Goal: Information Seeking & Learning: Learn about a topic

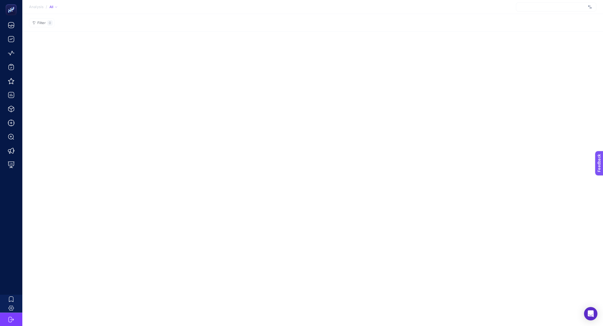
click at [560, 9] on div at bounding box center [556, 7] width 80 height 9
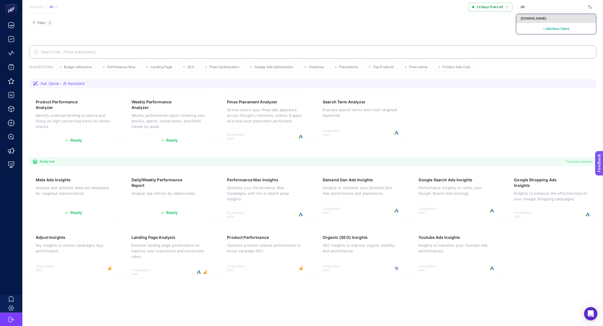
type input "dtf"
click at [549, 18] on div "[DOMAIN_NAME]" at bounding box center [556, 18] width 80 height 9
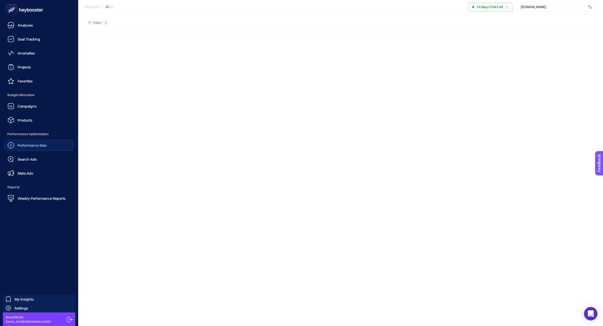
click at [19, 142] on div "Performance Max" at bounding box center [27, 145] width 39 height 7
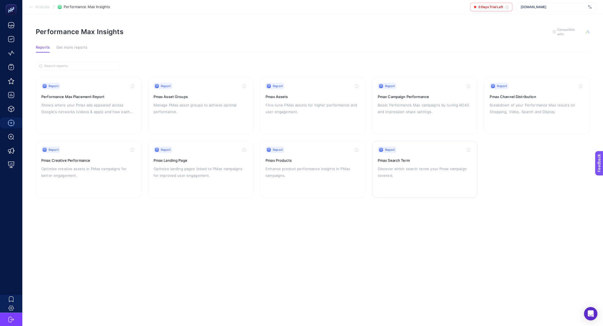
click at [397, 166] on p "Discover which search terms your Pmax campaign covered." at bounding box center [425, 171] width 94 height 13
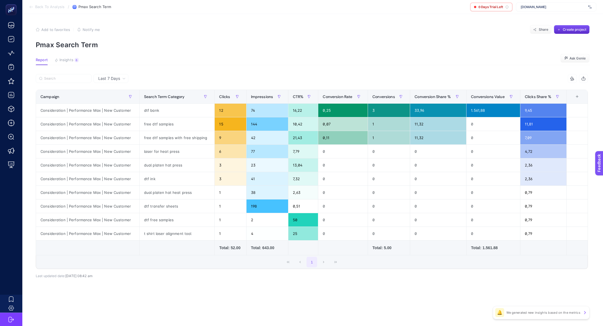
click at [115, 76] on span "Last 7 Days" at bounding box center [109, 79] width 22 height 6
click at [121, 98] on li "Last 30 Days" at bounding box center [111, 100] width 32 height 10
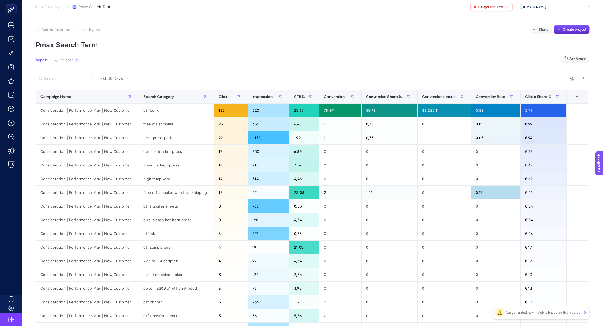
click at [117, 76] on span "Last 30 Days" at bounding box center [110, 79] width 25 height 6
click at [118, 95] on li "Last 7 Days" at bounding box center [112, 100] width 34 height 10
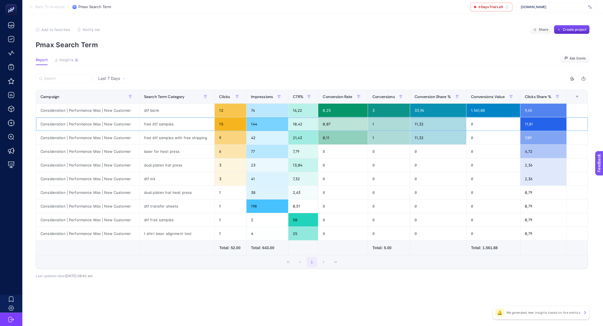
click at [172, 121] on div "free dtf samples" at bounding box center [177, 123] width 75 height 13
click at [186, 135] on div "free dtf samples with free shipping" at bounding box center [177, 137] width 75 height 13
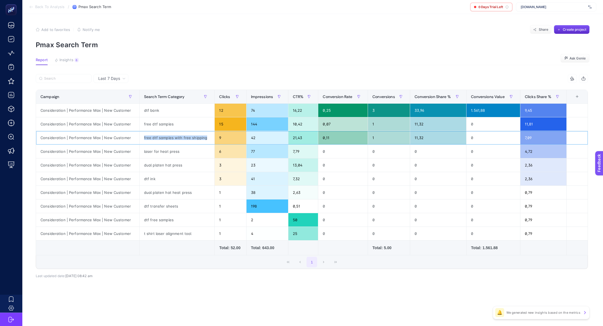
click at [186, 135] on div "free dtf samples with free shipping" at bounding box center [177, 137] width 75 height 13
click at [149, 111] on div "dtf bank" at bounding box center [177, 110] width 75 height 13
